Goal: Find specific page/section: Find specific page/section

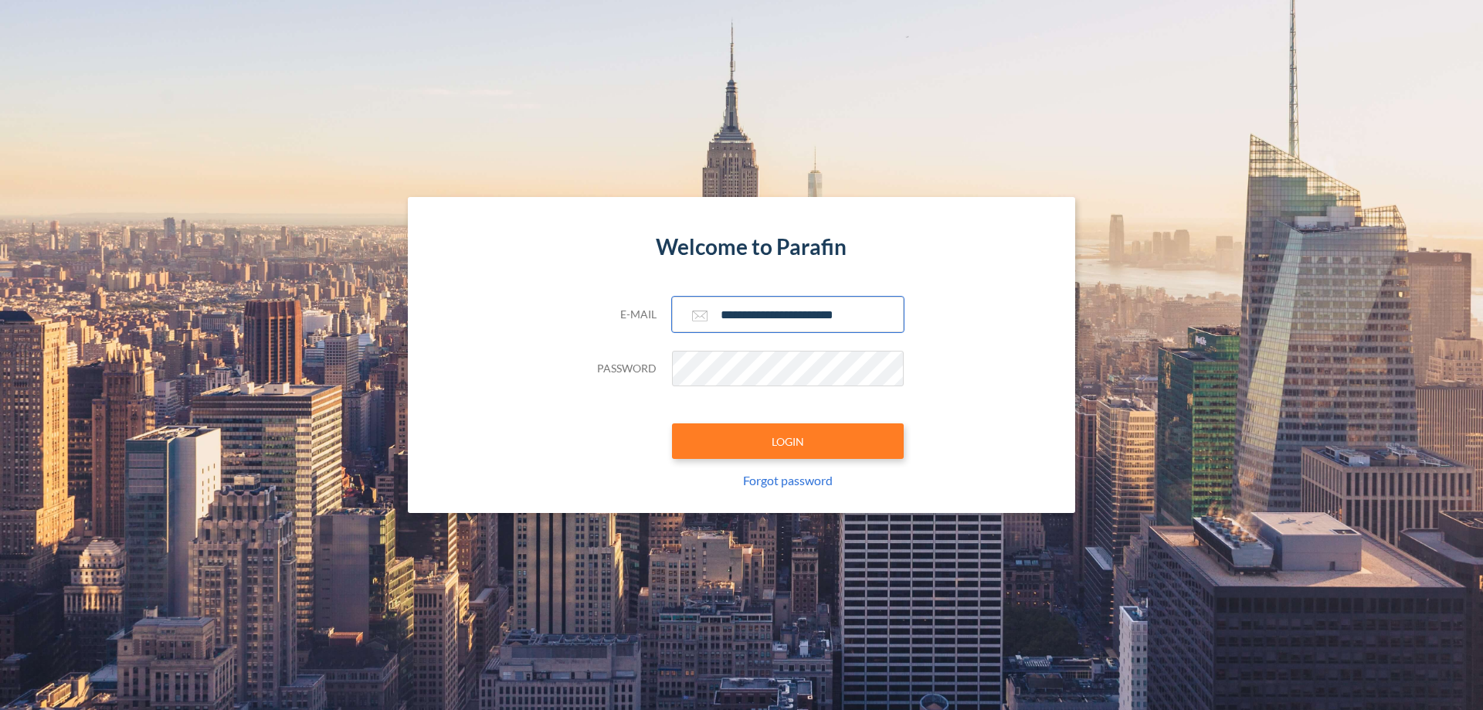
type input "**********"
click at [788, 441] on button "LOGIN" at bounding box center [788, 441] width 232 height 36
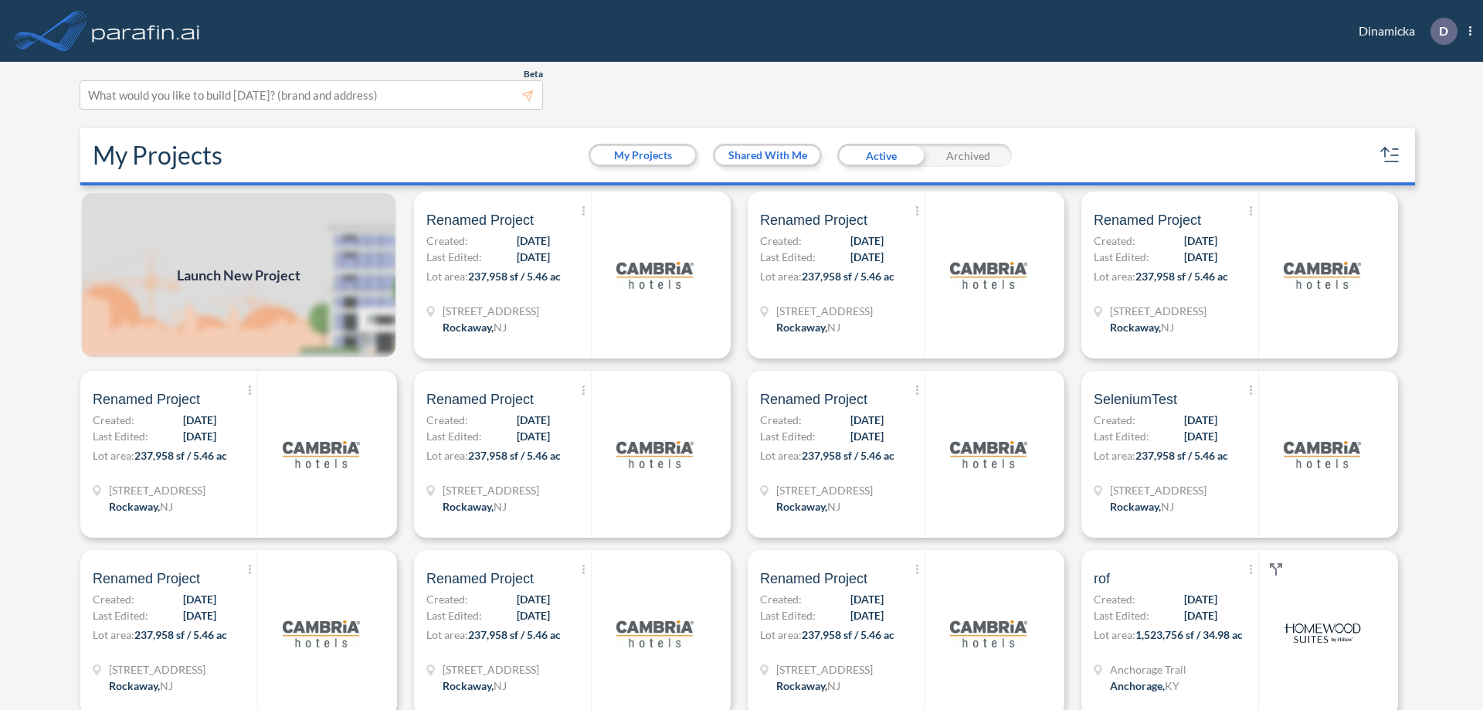
scroll to position [4, 0]
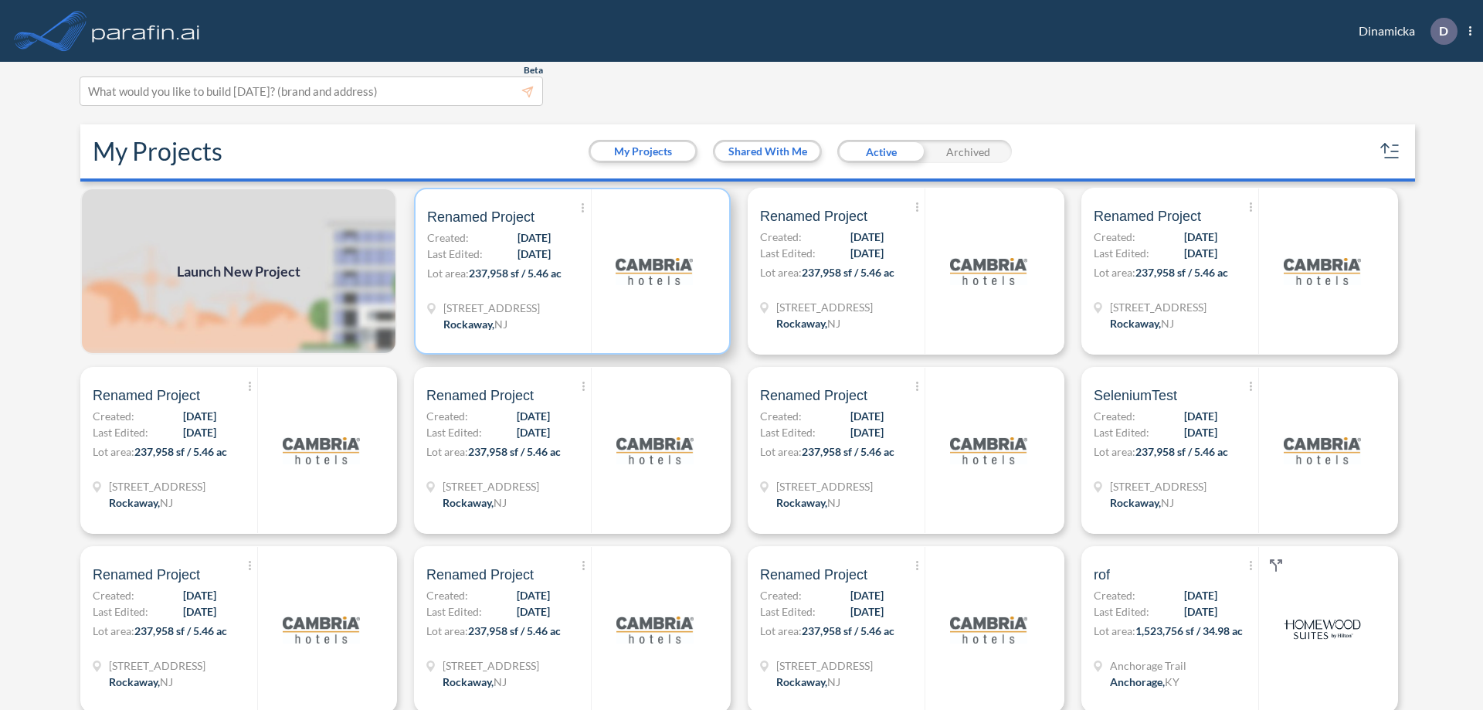
click at [569, 271] on p "Lot area: 237,958 sf / 5.46 ac" at bounding box center [509, 276] width 164 height 22
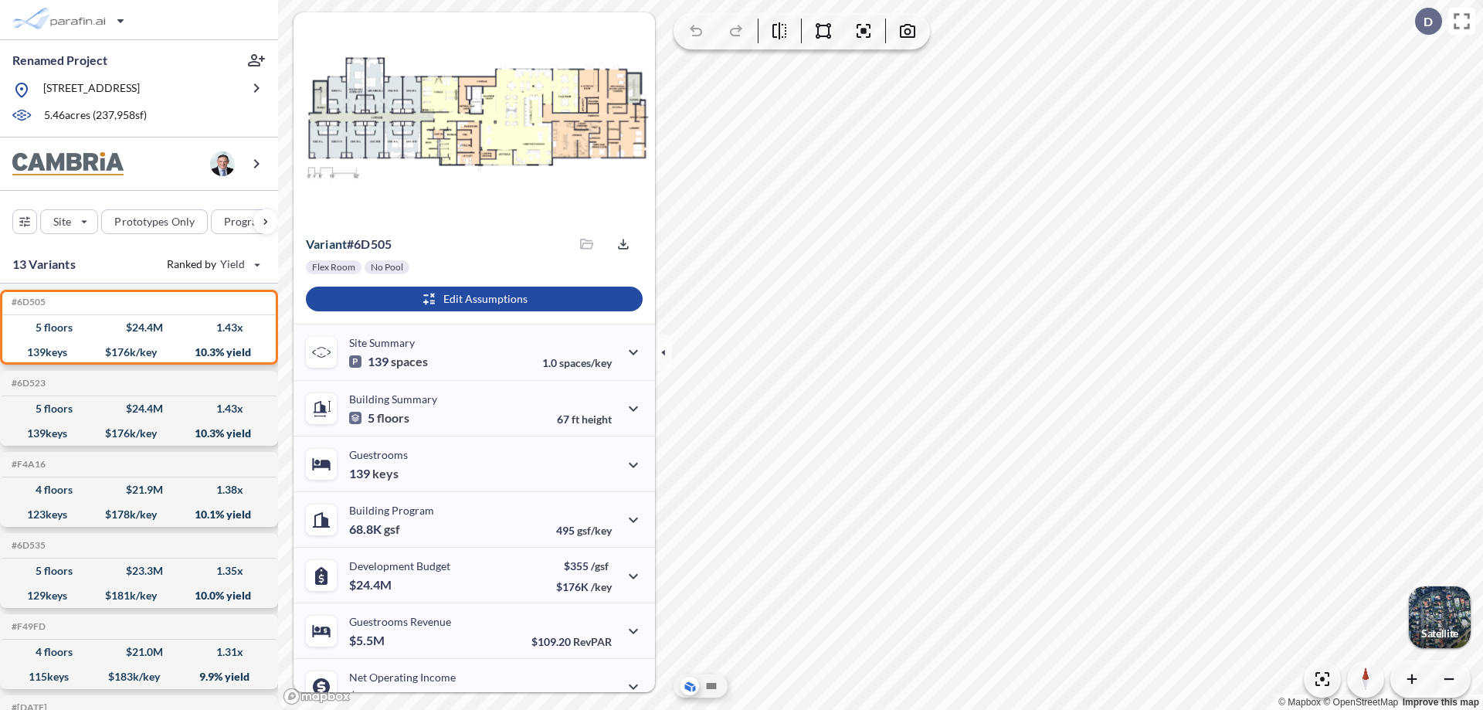
scroll to position [78, 0]
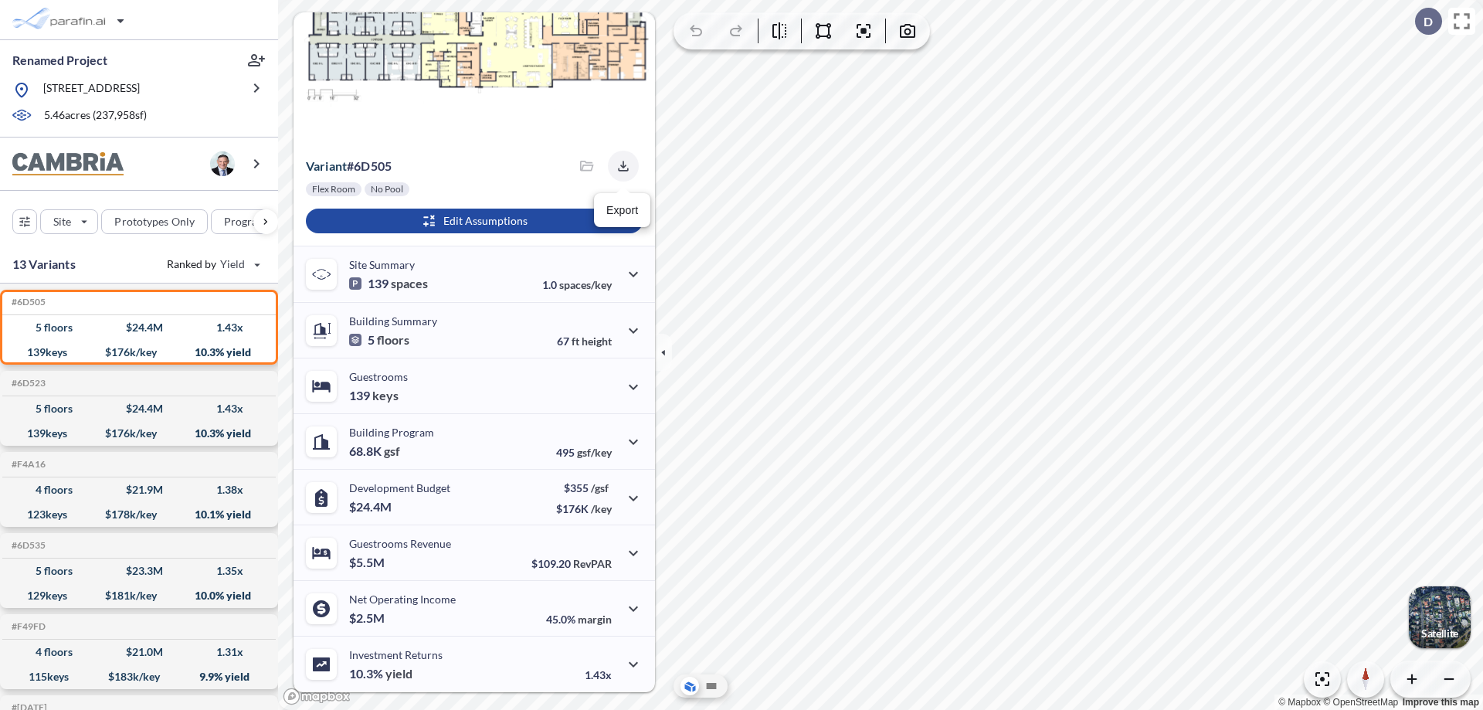
click at [619, 166] on icon "button" at bounding box center [623, 166] width 10 height 10
